Goal: Information Seeking & Learning: Learn about a topic

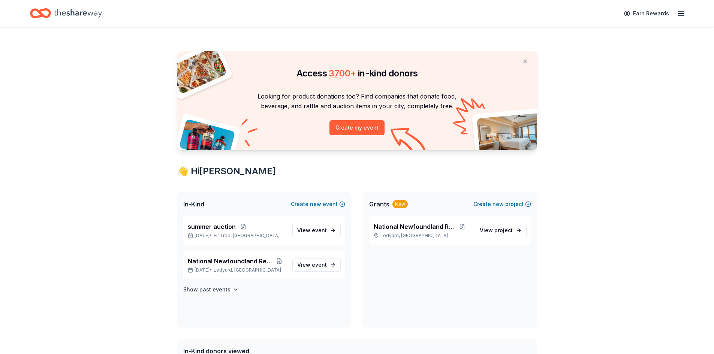
click at [683, 14] on icon "button" at bounding box center [681, 13] width 9 height 9
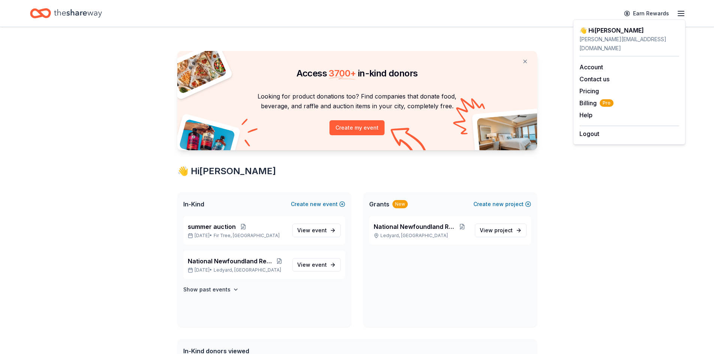
click at [622, 156] on div "Access 3700 + in-kind donors Looking for product donations too? Find companies …" at bounding box center [357, 332] width 714 height 611
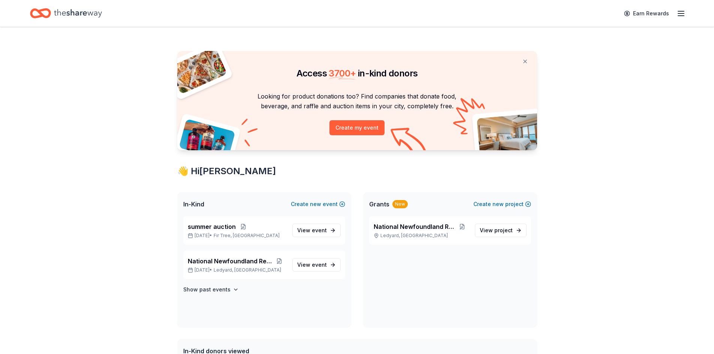
click at [680, 17] on icon "button" at bounding box center [681, 13] width 9 height 9
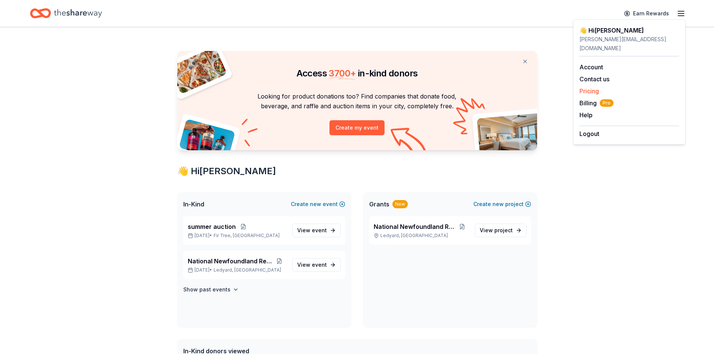
click at [593, 87] on link "Pricing" at bounding box center [588, 90] width 19 height 7
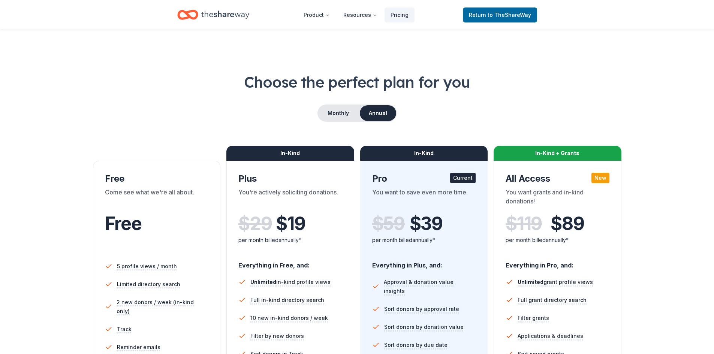
scroll to position [310, 0]
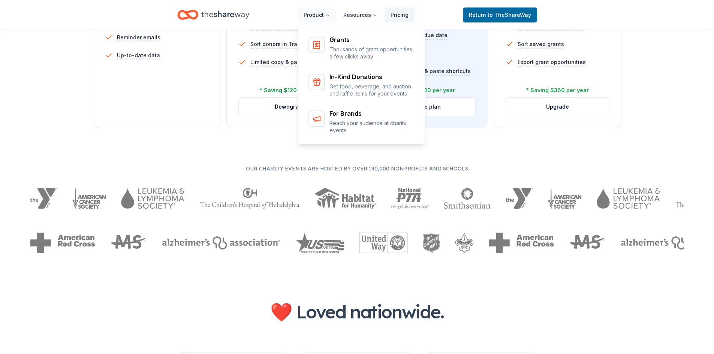
click at [315, 14] on button "Product" at bounding box center [317, 14] width 38 height 15
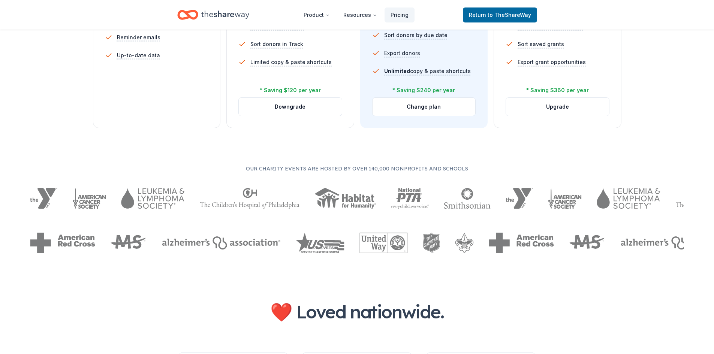
click at [281, 14] on nav "Product Resources Pricing Return to TheShareWay" at bounding box center [357, 15] width 360 height 18
click at [645, 14] on header "Product Resources Pricing Return to TheShareWay" at bounding box center [357, 15] width 714 height 30
